Goal: Find specific page/section: Find specific page/section

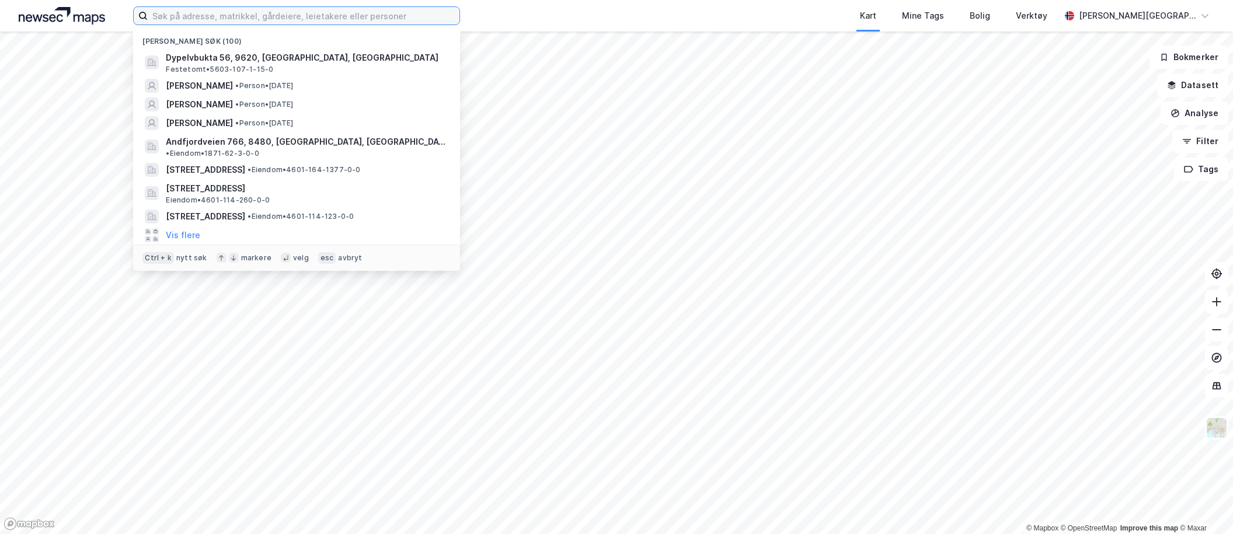
click at [266, 23] on input at bounding box center [304, 16] width 312 height 18
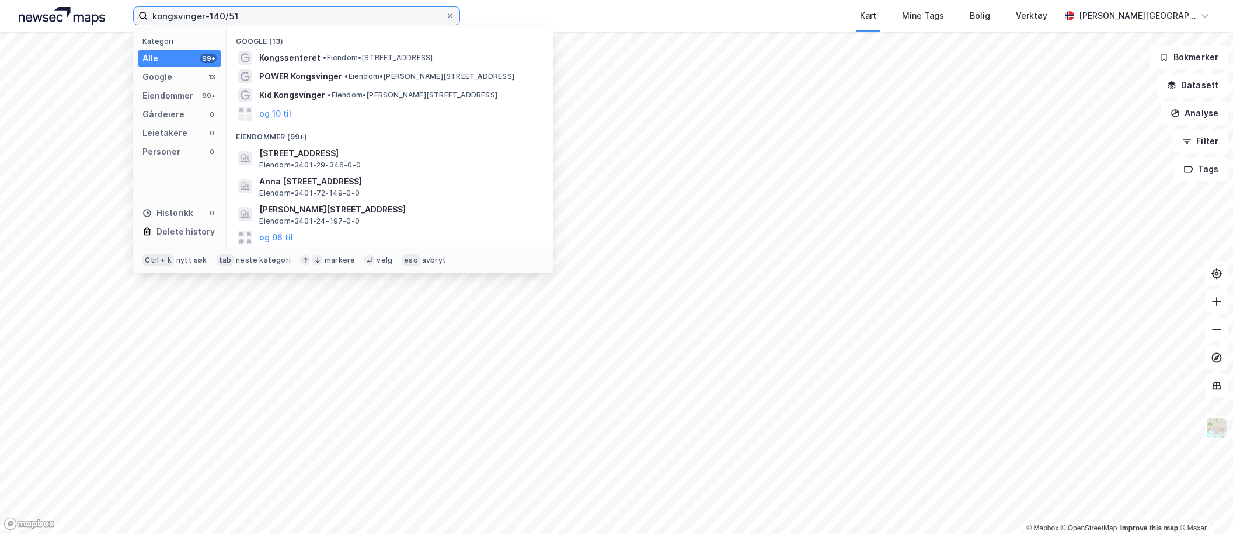
type input "kongsvinger-140/51"
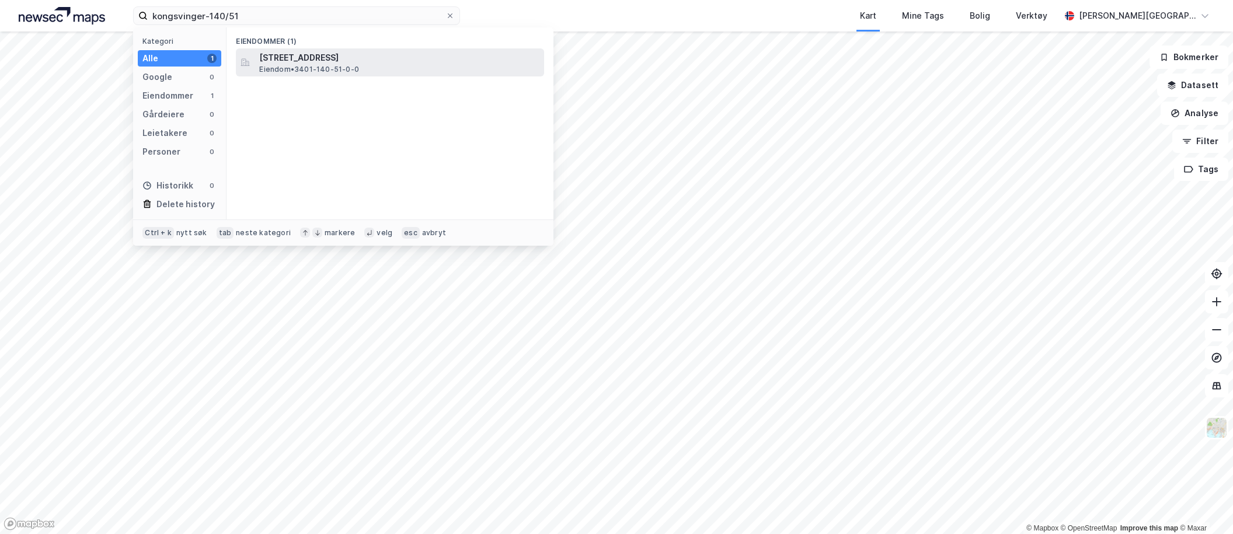
click at [320, 62] on span "[STREET_ADDRESS]" at bounding box center [399, 58] width 280 height 14
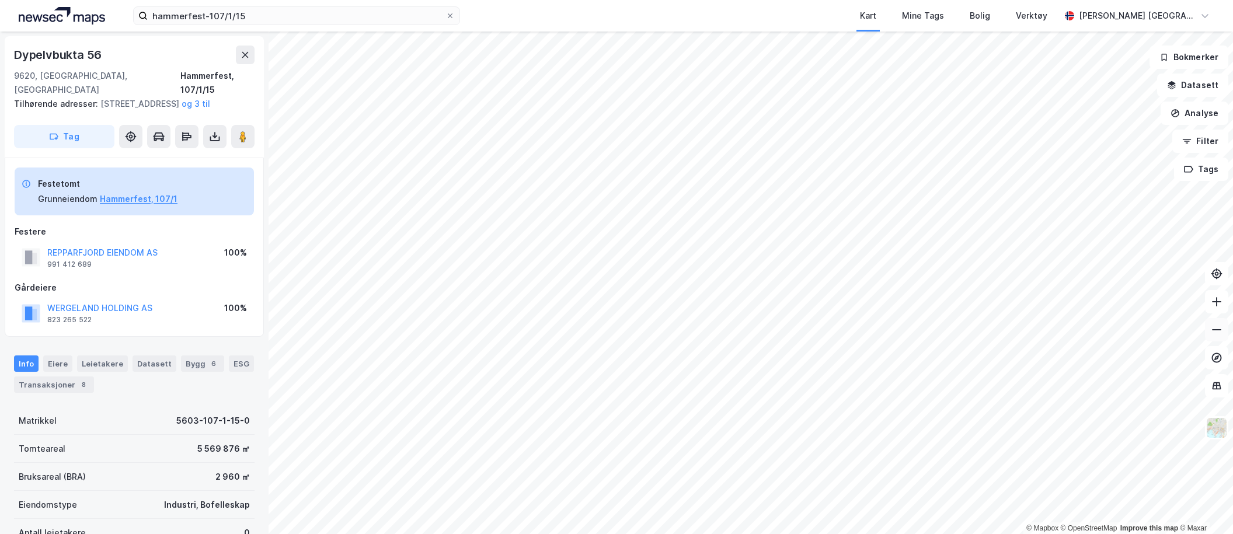
click at [1210, 337] on button at bounding box center [1216, 329] width 23 height 23
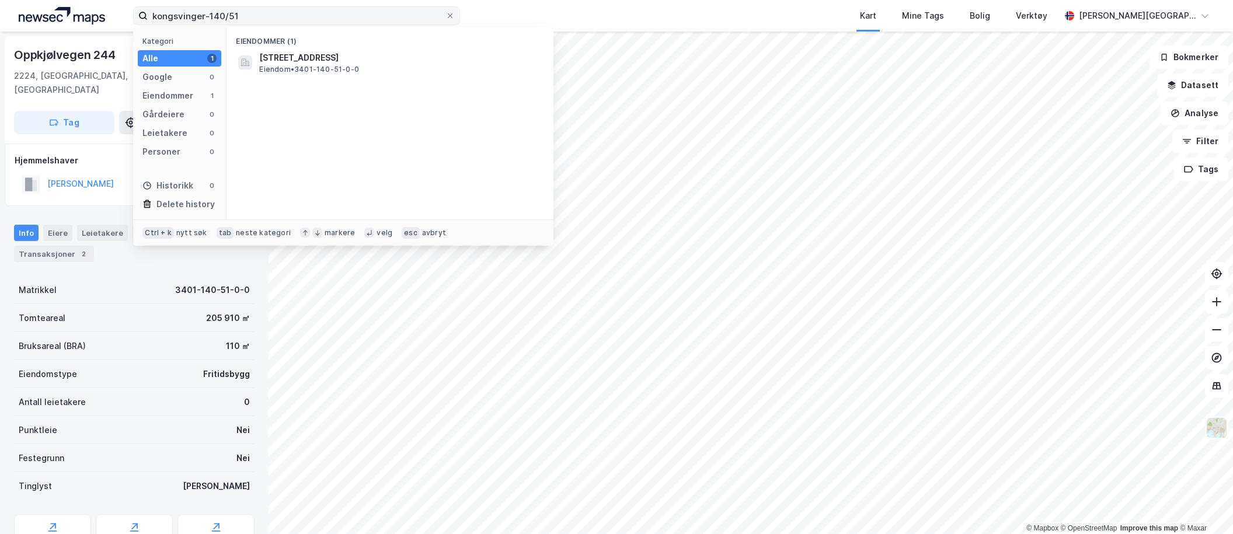
click at [141, 13] on label "kongsvinger-140/51" at bounding box center [296, 15] width 327 height 19
type input "[DEMOGRAPHIC_DATA][PERSON_NAME] vei 3"
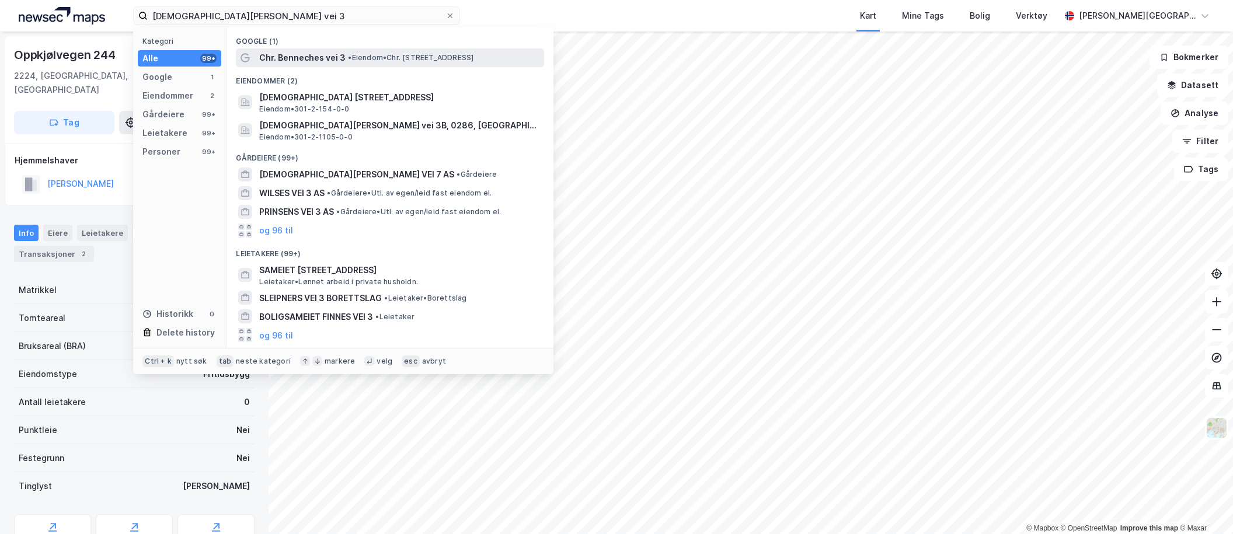
click at [356, 56] on span "• Eiendom • Chr. [STREET_ADDRESS]" at bounding box center [410, 57] width 125 height 9
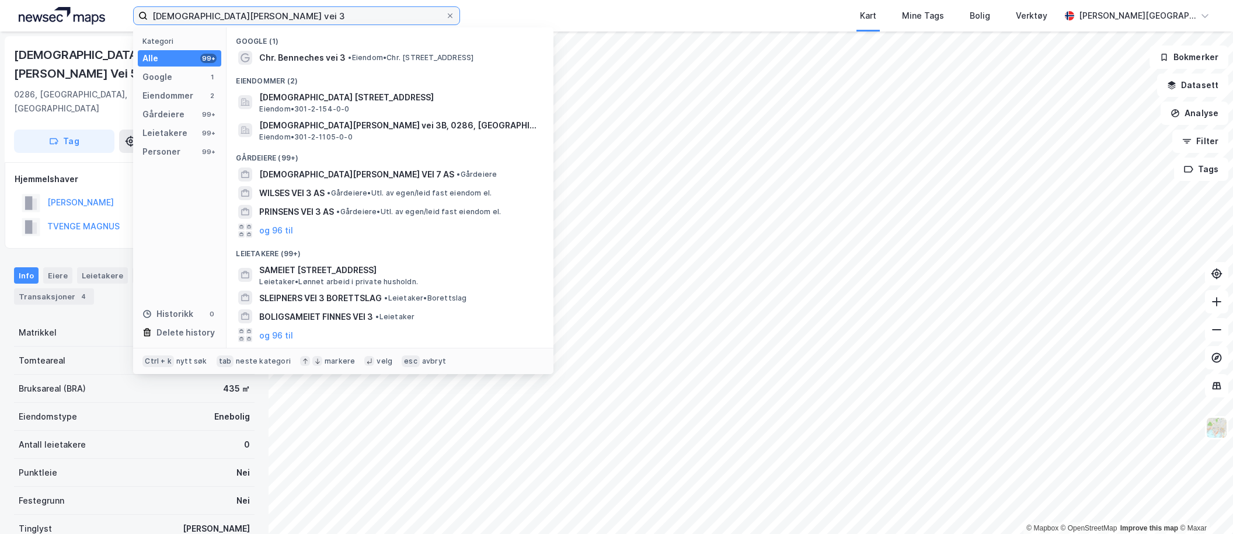
click at [273, 18] on input "[DEMOGRAPHIC_DATA][PERSON_NAME] vei 3" at bounding box center [297, 16] width 298 height 18
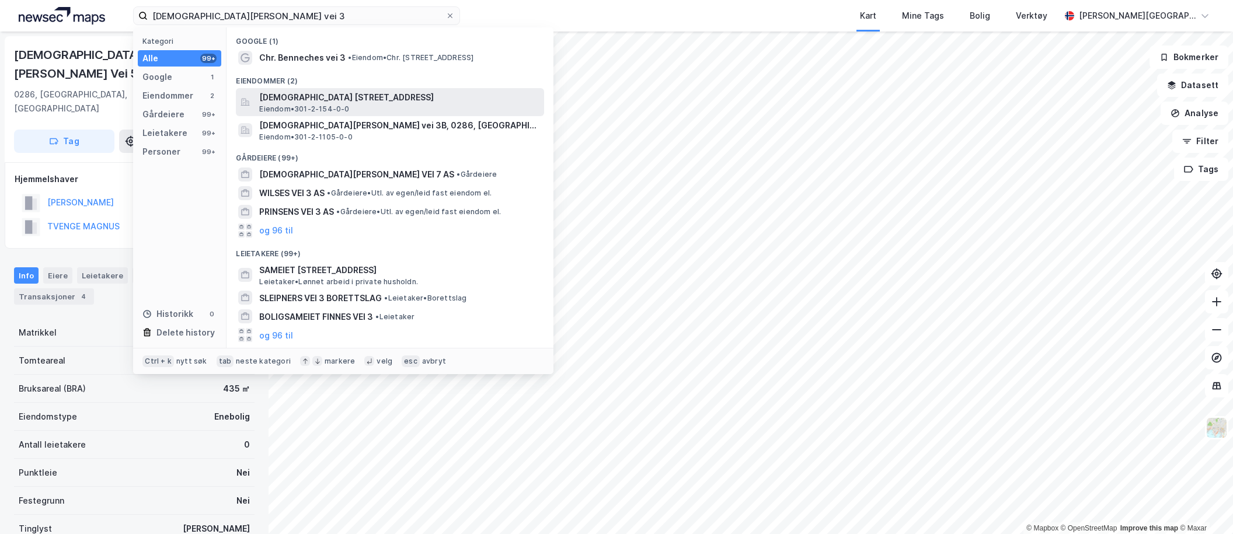
click at [331, 100] on span "[DEMOGRAPHIC_DATA] [STREET_ADDRESS]" at bounding box center [399, 97] width 280 height 14
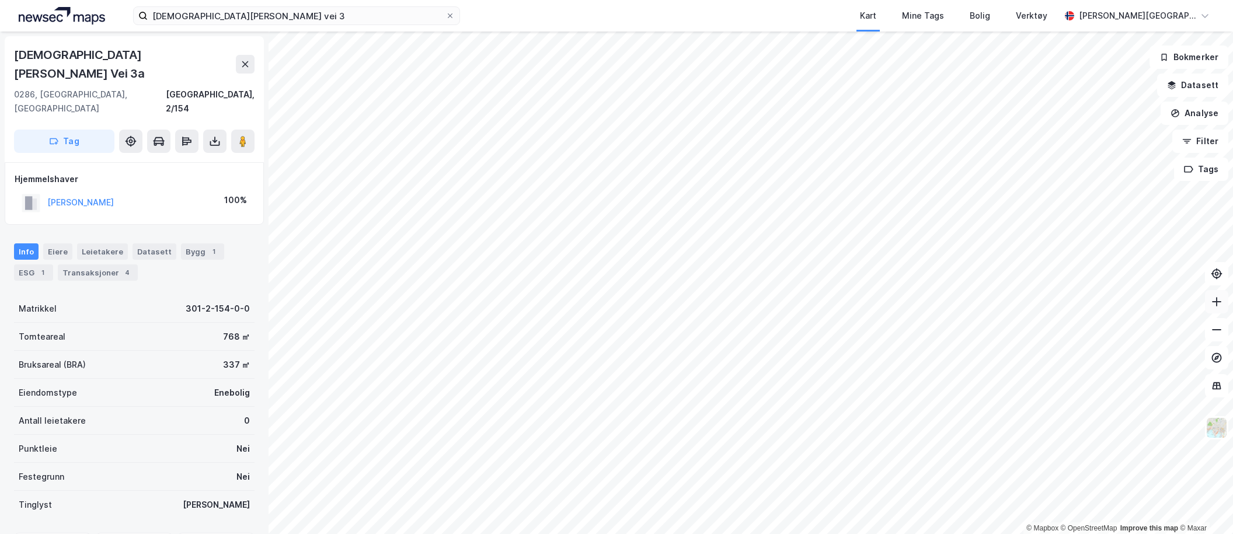
click at [1216, 302] on icon at bounding box center [1216, 301] width 1 height 9
click at [98, 264] on div "Transaksjoner 4" at bounding box center [98, 272] width 80 height 16
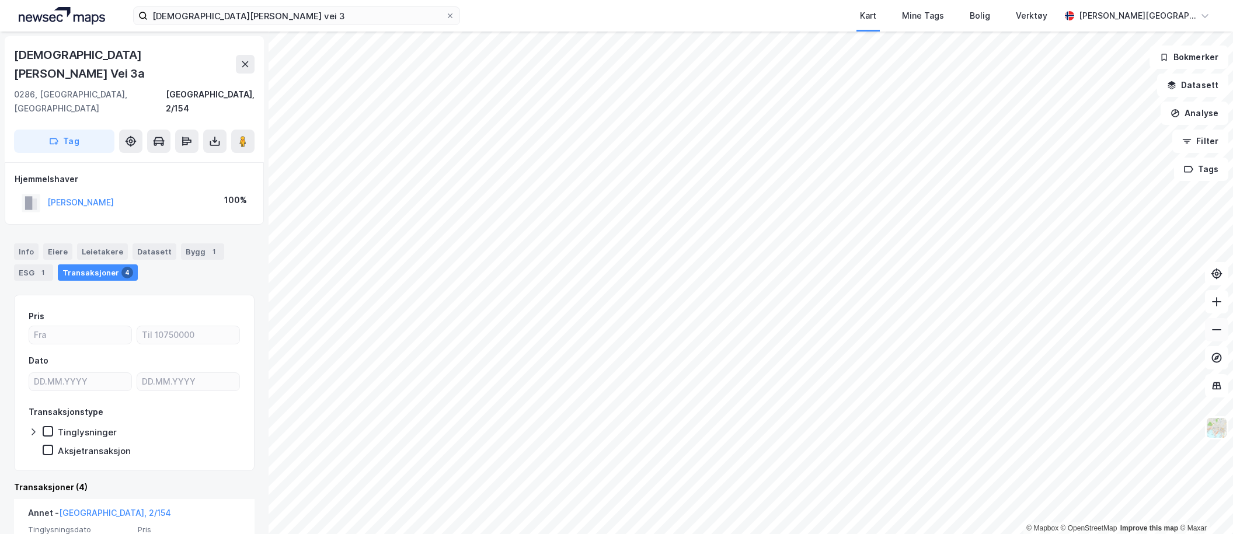
click at [1214, 330] on icon at bounding box center [1216, 329] width 9 height 1
